Goal: Information Seeking & Learning: Learn about a topic

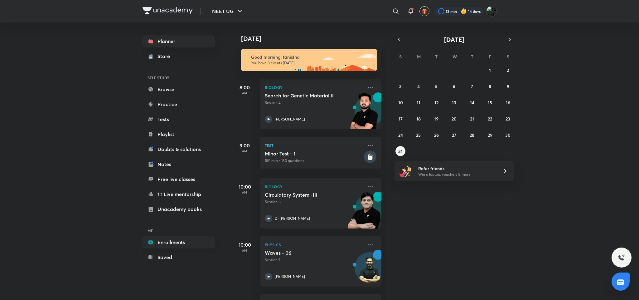
click at [170, 243] on link "Enrollments" at bounding box center [179, 242] width 72 height 12
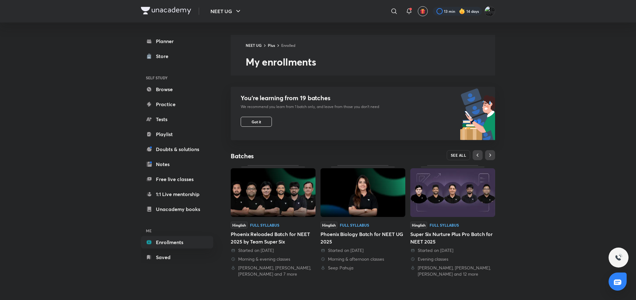
click at [464, 155] on span "SEE ALL" at bounding box center [459, 155] width 16 height 4
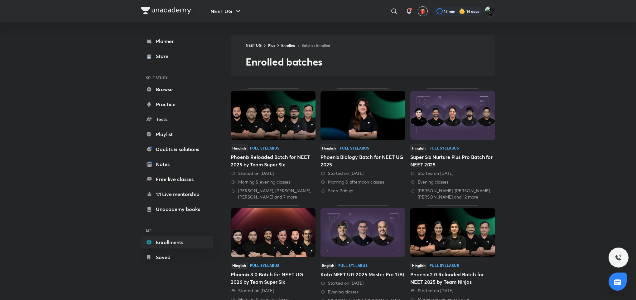
click at [273, 119] on img at bounding box center [273, 115] width 85 height 49
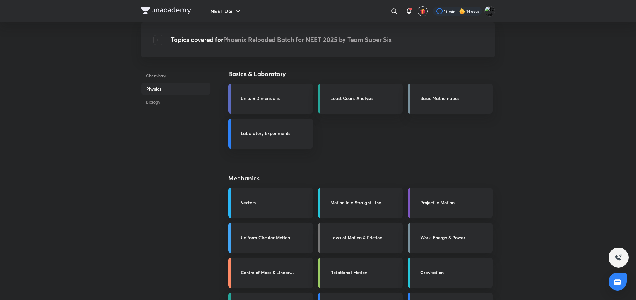
scroll to position [262, 0]
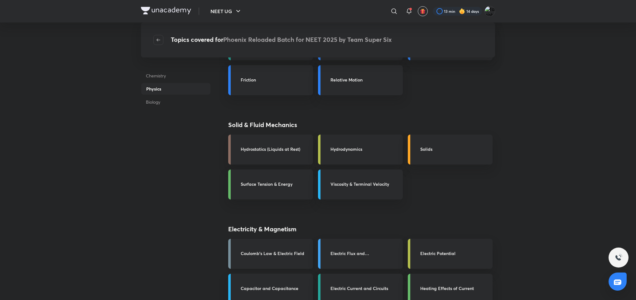
click at [254, 244] on link "Coulomb's Law & Electric Field" at bounding box center [270, 254] width 85 height 30
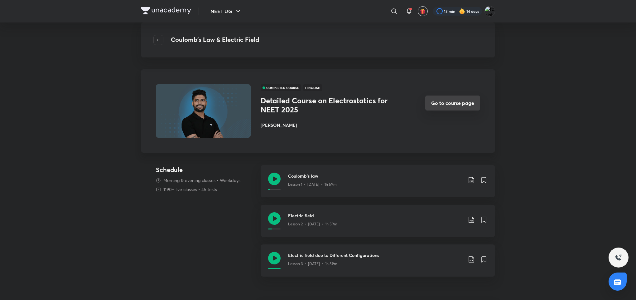
click at [458, 107] on button "Go to course page" at bounding box center [452, 102] width 55 height 15
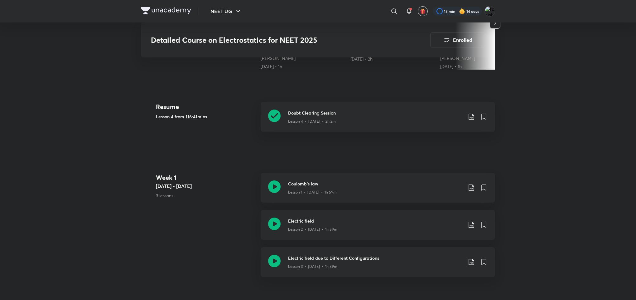
scroll to position [525, 0]
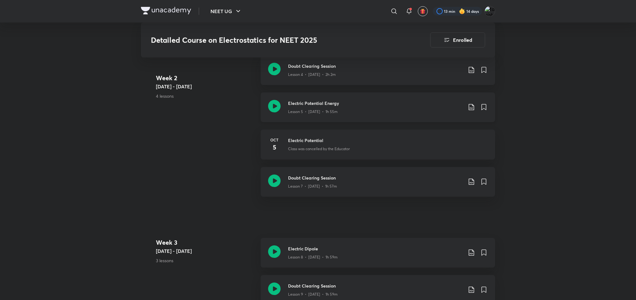
click at [470, 104] on icon at bounding box center [471, 106] width 7 height 7
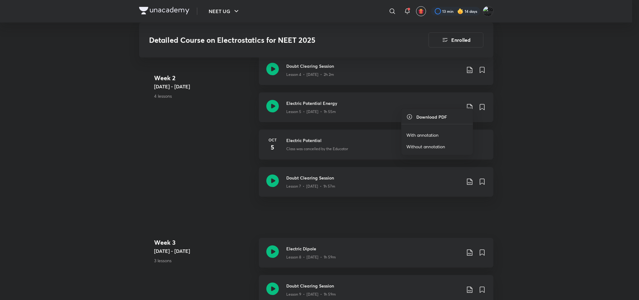
click at [544, 107] on div at bounding box center [319, 150] width 639 height 300
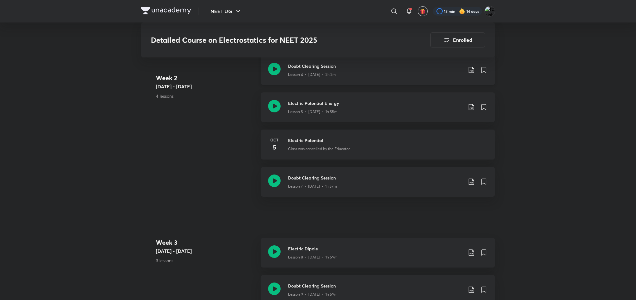
click at [466, 66] on div "Doubt Clearing Session Lesson 4 • Oct 1 • 2h 2m" at bounding box center [388, 70] width 200 height 15
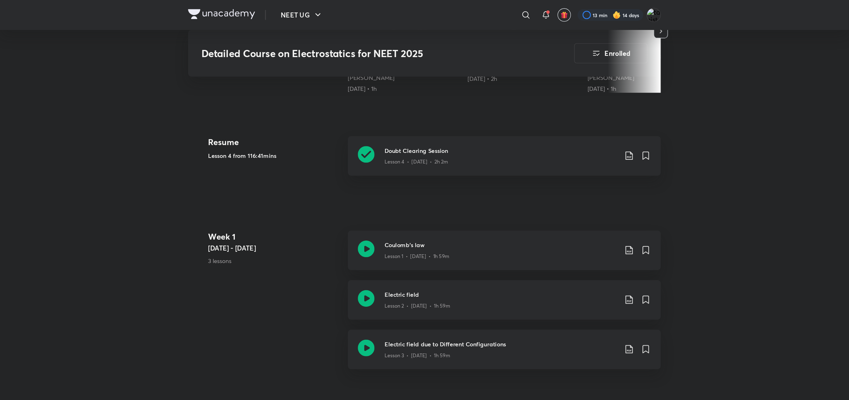
scroll to position [263, 0]
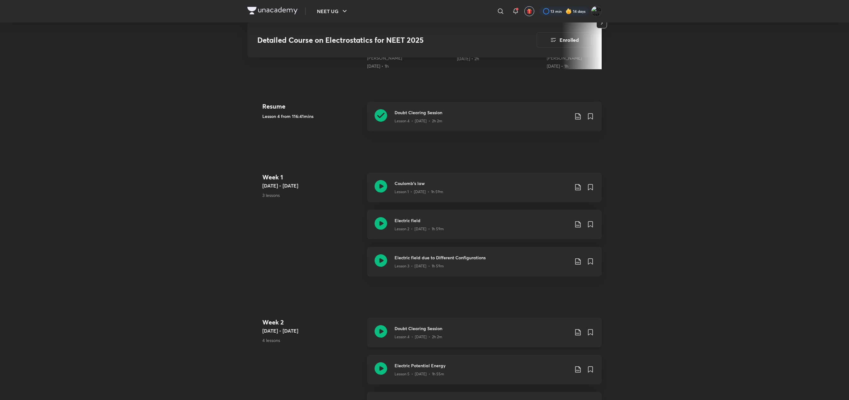
drag, startPoint x: 583, startPoint y: 1, endPoint x: 579, endPoint y: 332, distance: 330.6
click at [579, 299] on div "Doubt Clearing Session Lesson 4 • Oct 1 • 2h 2m" at bounding box center [494, 332] width 200 height 15
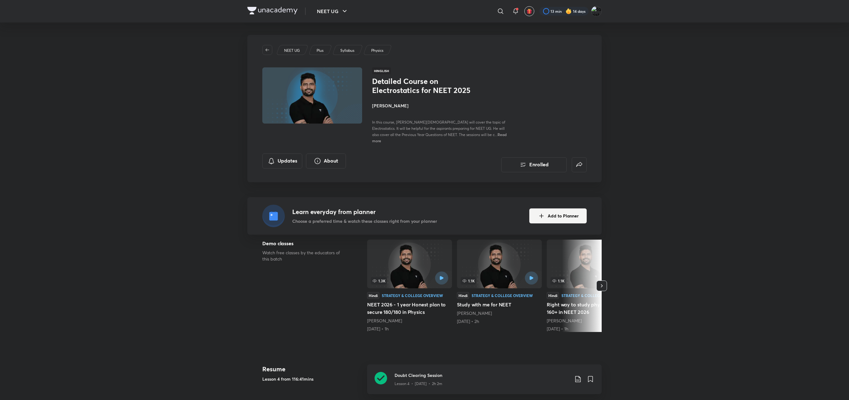
scroll to position [350, 0]
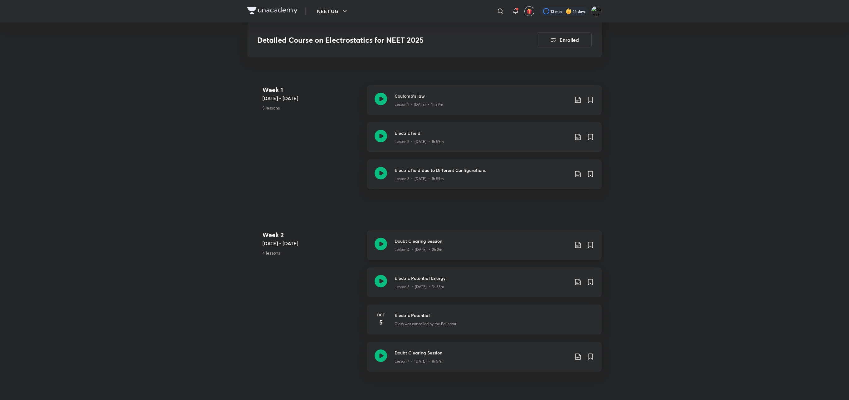
click at [578, 238] on div "Doubt Clearing Session Lesson 4 • Oct 1 • 2h 2m" at bounding box center [494, 245] width 200 height 15
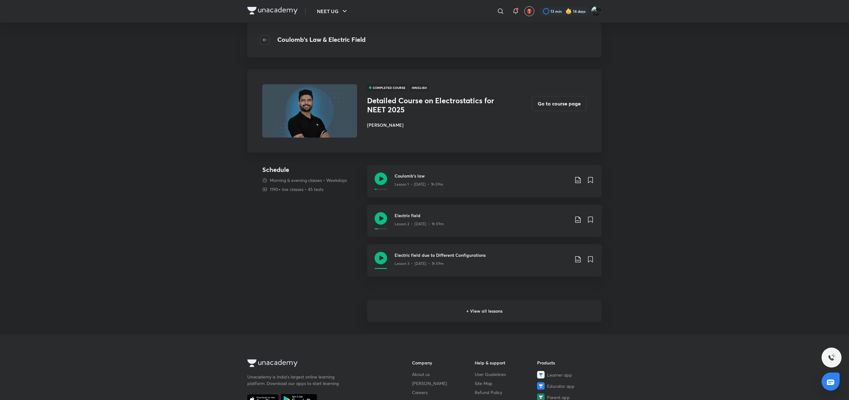
click at [549, 299] on h6 "+ View all lessons" at bounding box center [484, 311] width 235 height 22
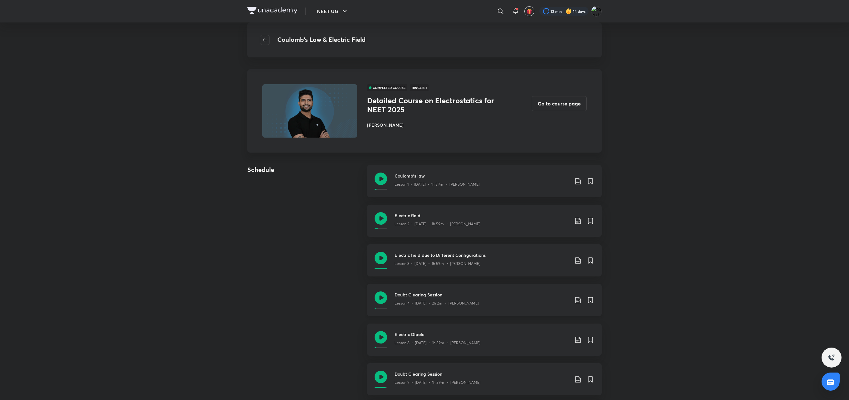
click at [579, 298] on icon at bounding box center [577, 299] width 7 height 7
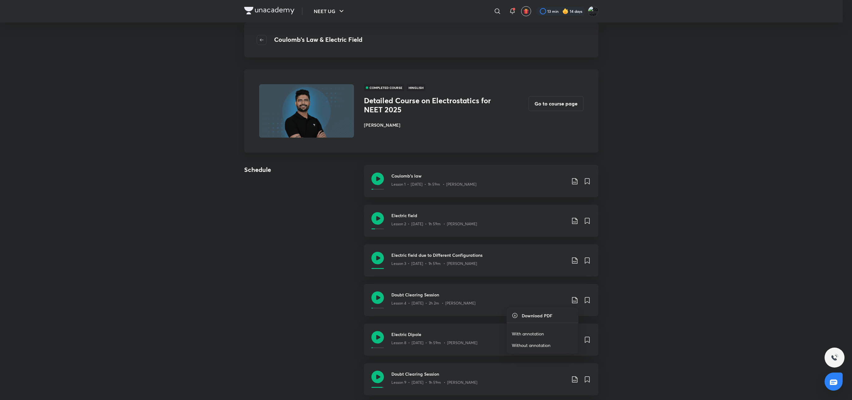
drag, startPoint x: 579, startPoint y: 298, endPoint x: 555, endPoint y: 327, distance: 38.1
click at [555, 299] on div "Download PDF With annotation Without annotation" at bounding box center [426, 200] width 852 height 400
click at [555, 299] on ul "Download PDF With annotation Without annotation" at bounding box center [542, 330] width 71 height 46
drag, startPoint x: 265, startPoint y: 269, endPoint x: 525, endPoint y: 304, distance: 261.7
click at [525, 299] on div at bounding box center [426, 200] width 852 height 400
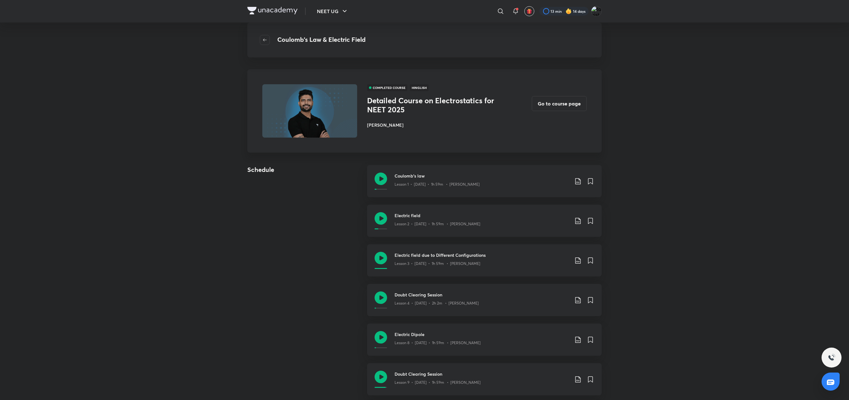
click at [636, 299] on div "NEET UG ​ 13 min 14 days Coulomb's Law & Electric Field COMPLETED COURSE Hingli…" at bounding box center [424, 390] width 849 height 781
click at [571, 299] on div "Doubt Clearing Session Lesson 4 • Oct 1 • 2h 2m • Prateek Jain" at bounding box center [494, 299] width 200 height 17
click at [574, 299] on div "Doubt Clearing Session Lesson 4 • Oct 1 • 2h 2m • Prateek Jain" at bounding box center [494, 299] width 200 height 17
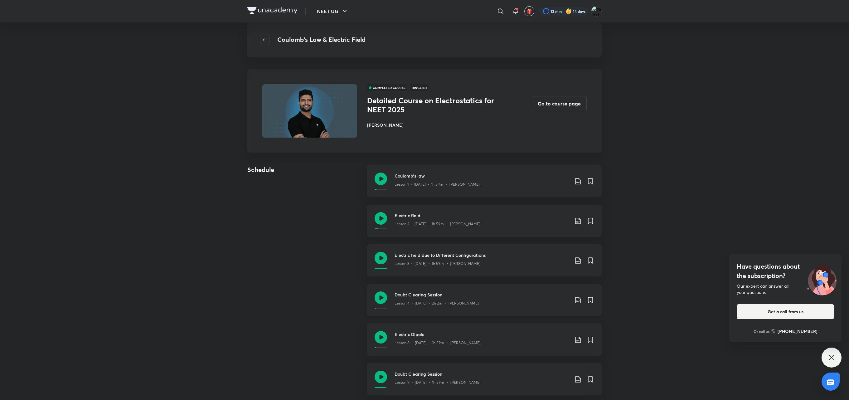
click at [575, 293] on div "Doubt Clearing Session Lesson 4 • Oct 1 • 2h 2m • Prateek Jain" at bounding box center [494, 299] width 200 height 17
click at [574, 295] on div "Doubt Clearing Session Lesson 4 • Oct 1 • 2h 2m • Prateek Jain" at bounding box center [494, 299] width 200 height 17
click at [574, 299] on div "Doubt Clearing Session Lesson 4 • Oct 1 • 2h 2m • Prateek Jain" at bounding box center [494, 299] width 200 height 17
click at [578, 299] on icon at bounding box center [577, 299] width 7 height 7
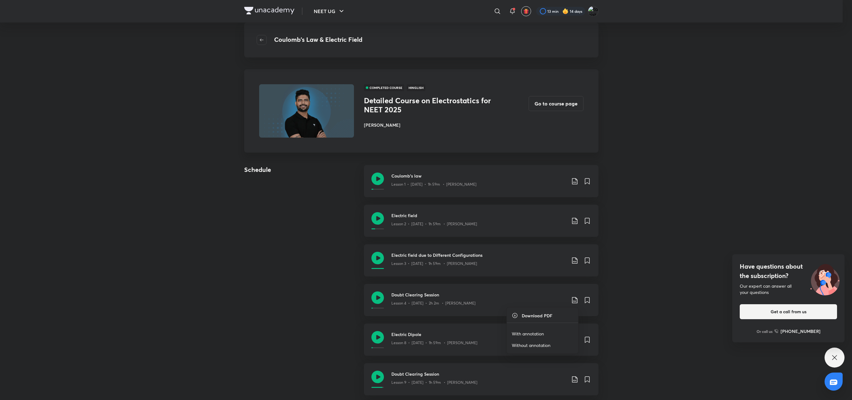
click at [543, 299] on p "With annotation" at bounding box center [528, 333] width 32 height 7
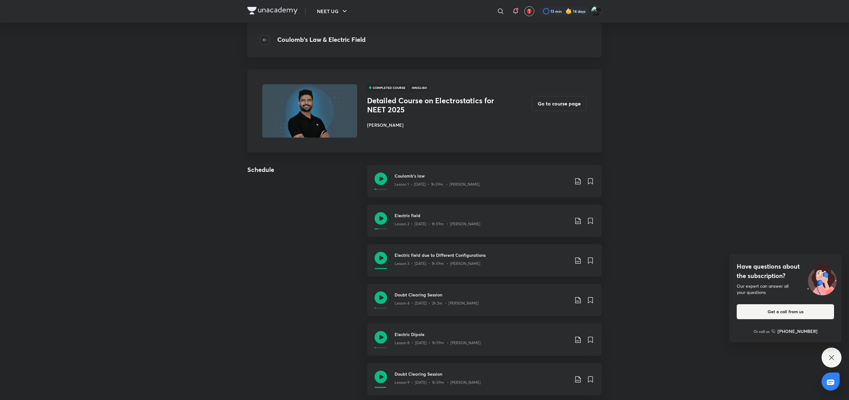
click at [427, 291] on h3 "Doubt Clearing Session" at bounding box center [481, 294] width 175 height 7
